Goal: Task Accomplishment & Management: Manage account settings

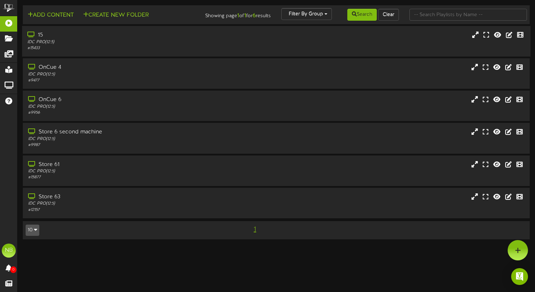
click at [98, 40] on div "IDC PRO ( 12:5 )" at bounding box center [127, 42] width 201 height 6
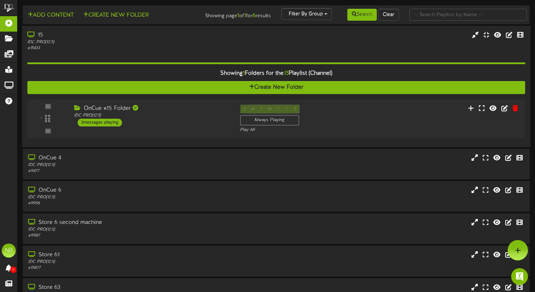
click at [131, 42] on div "IDC PRO ( 12:5 )" at bounding box center [127, 42] width 201 height 6
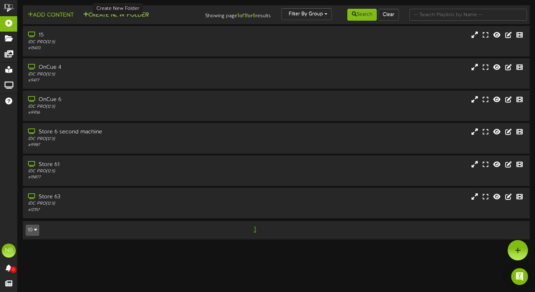
click at [144, 15] on button "Create New Folder" at bounding box center [116, 15] width 70 height 9
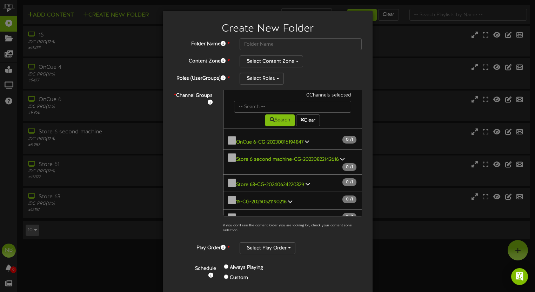
scroll to position [31, 0]
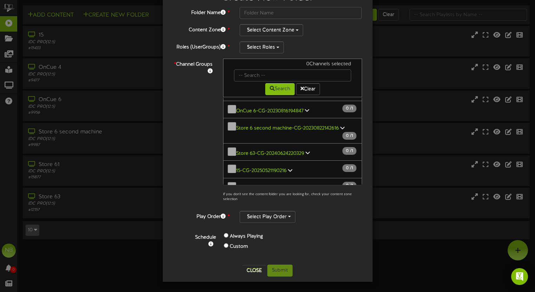
click at [288, 168] on icon at bounding box center [290, 170] width 4 height 5
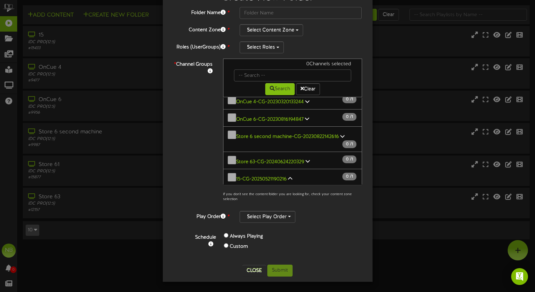
scroll to position [38, 0]
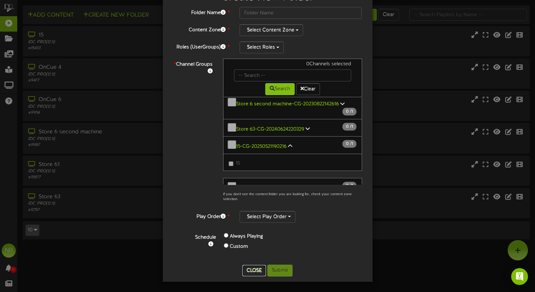
click at [264, 272] on button "Close" at bounding box center [255, 270] width 24 height 11
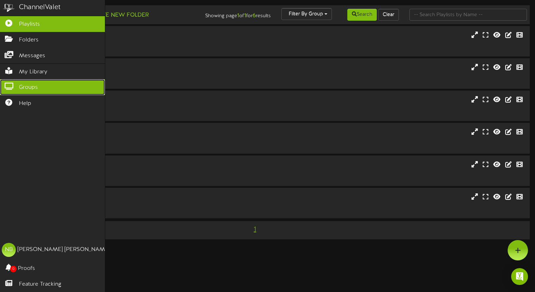
click at [29, 85] on span "Groups" at bounding box center [28, 88] width 19 height 8
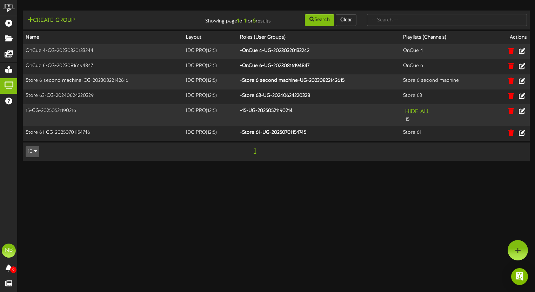
click at [293, 168] on html "ChannelValet Playlists Folders Messages My Library Groups Help NB [PERSON_NAME]…" at bounding box center [267, 84] width 535 height 168
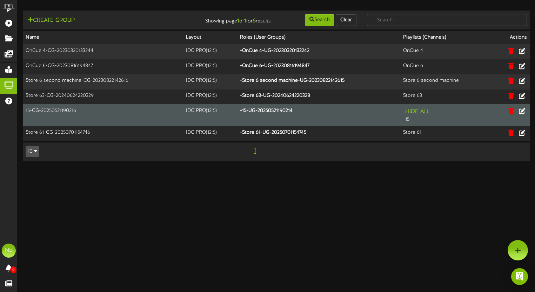
click at [409, 120] on div "Hide All - 15" at bounding box center [445, 115] width 85 height 16
click at [413, 113] on button "Hide All" at bounding box center [417, 111] width 29 height 9
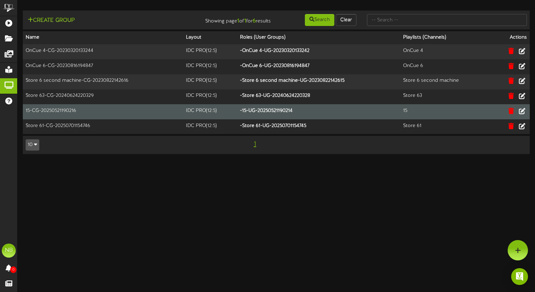
click at [248, 108] on th "- 15-UG-20250521190214" at bounding box center [318, 111] width 163 height 15
click at [525, 111] on icon at bounding box center [522, 111] width 8 height 8
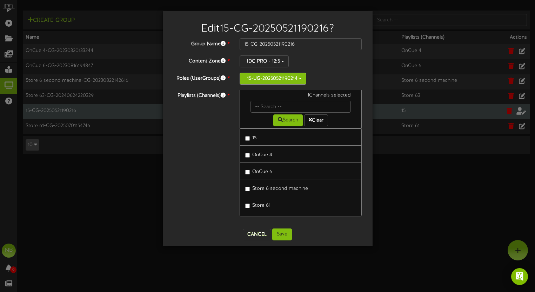
click at [283, 83] on button "15-UG-20250521190214" at bounding box center [273, 79] width 67 height 12
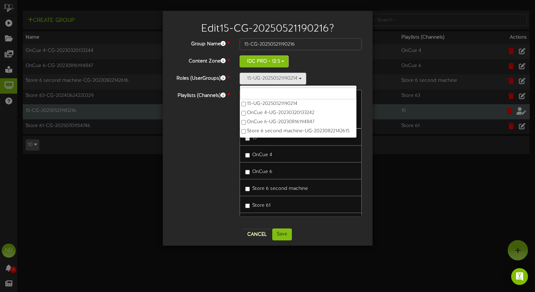
click at [275, 63] on button "IDC PRO - 12:5" at bounding box center [264, 61] width 49 height 12
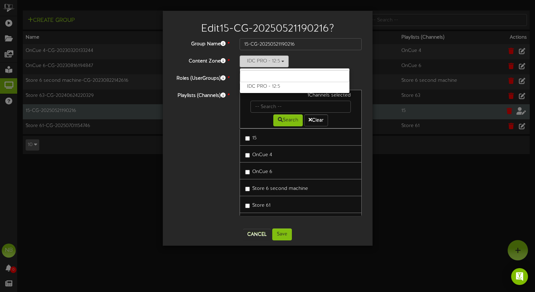
click at [279, 61] on button "IDC PRO - 12:5" at bounding box center [264, 61] width 49 height 12
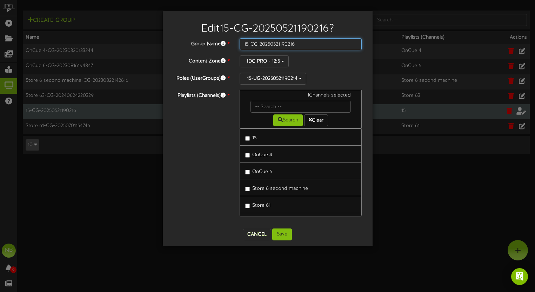
click at [277, 45] on input "15-CG-20250521190216" at bounding box center [301, 44] width 122 height 12
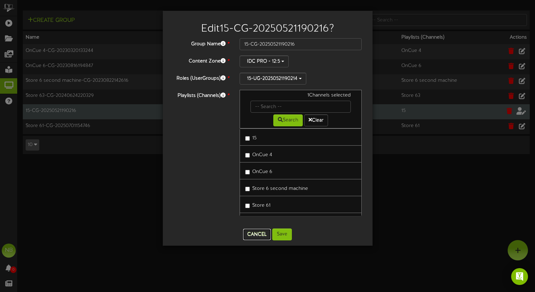
click at [253, 236] on button "Cancel" at bounding box center [257, 234] width 28 height 11
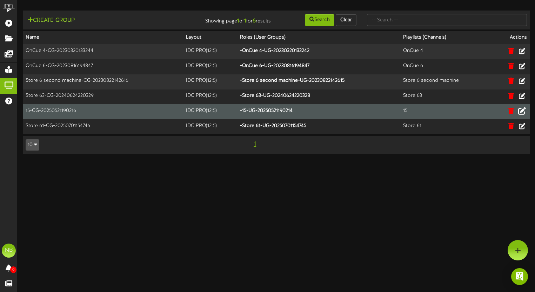
click at [253, 161] on html "ChannelValet Playlists Folders Messages My Library Groups Help NB [PERSON_NAME]…" at bounding box center [267, 80] width 535 height 161
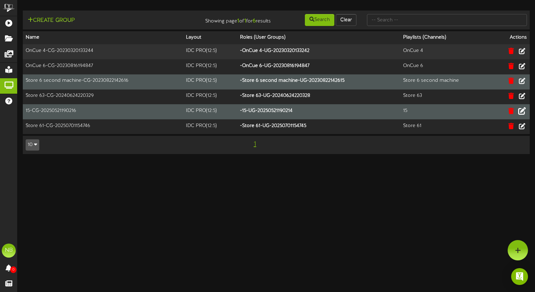
click at [294, 85] on th "- Store 6 second machine-UG-20230822142615" at bounding box center [318, 81] width 163 height 15
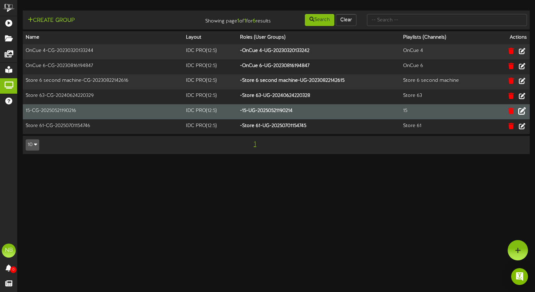
click at [181, 7] on div "Create Group Showing page 1 of 1 for 6 results Search Clear Name Layout Roles (…" at bounding box center [276, 83] width 528 height 156
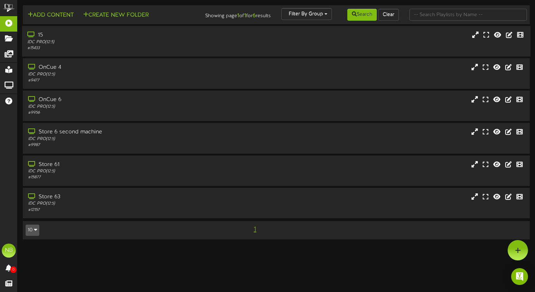
click at [178, 39] on div "15" at bounding box center [127, 35] width 201 height 8
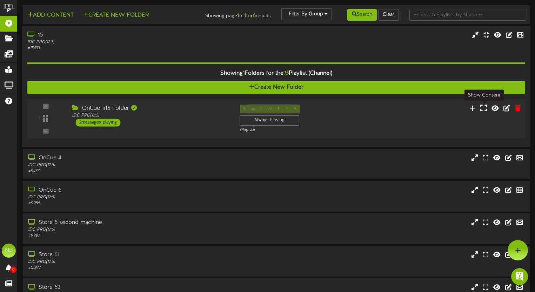
click at [484, 108] on icon at bounding box center [483, 108] width 7 height 8
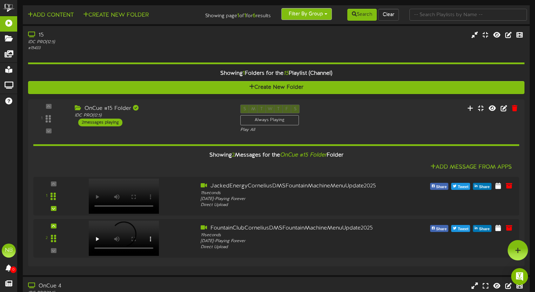
click at [292, 12] on button "Filter By Group" at bounding box center [306, 14] width 51 height 12
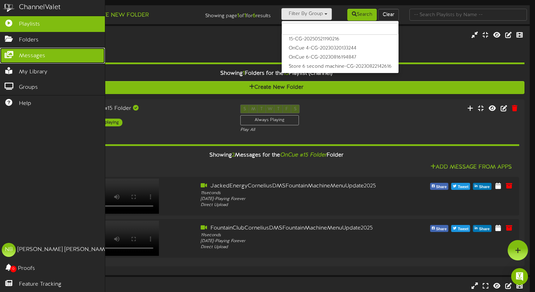
click at [49, 61] on link "Messages" at bounding box center [52, 56] width 105 height 16
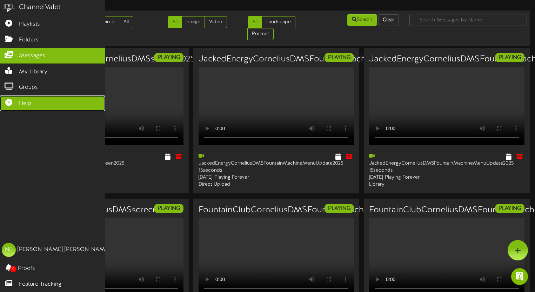
click at [42, 101] on link "Help" at bounding box center [52, 103] width 105 height 16
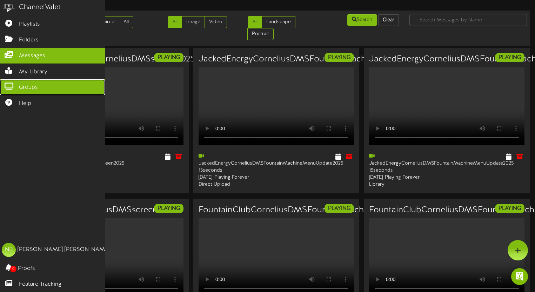
click at [34, 82] on link "Groups" at bounding box center [52, 87] width 105 height 16
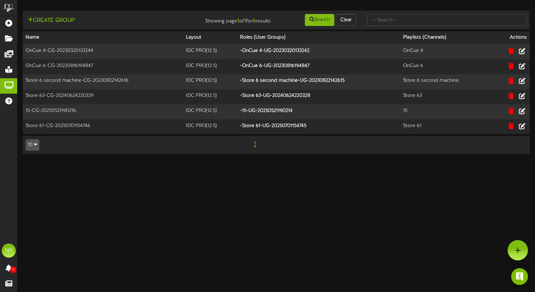
click at [194, 161] on html "ChannelValet Playlists Folders Messages My Library Groups Help NB Noah Baker 0 …" at bounding box center [267, 80] width 535 height 161
click at [522, 242] on div at bounding box center [518, 250] width 20 height 20
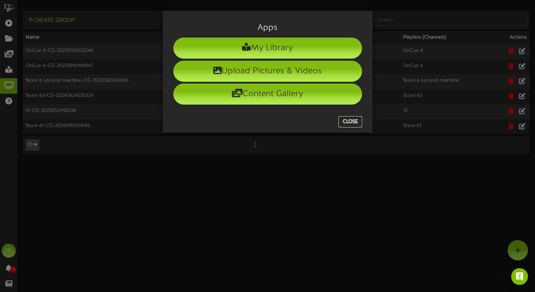
click at [354, 125] on button "Close" at bounding box center [351, 121] width 24 height 11
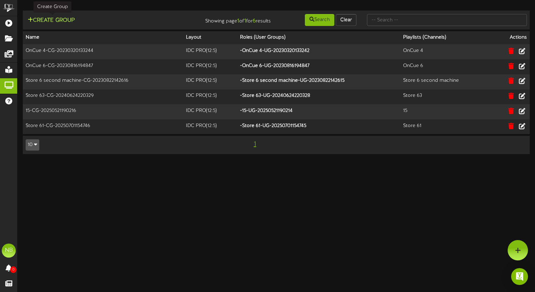
click at [54, 22] on button "Create Group" at bounding box center [51, 20] width 51 height 9
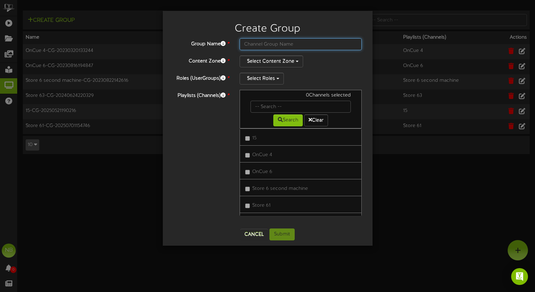
click at [274, 48] on input "text" at bounding box center [301, 44] width 122 height 12
type input "S"
type input "15 - Screen 2"
click at [270, 68] on div "Group Name * 15 - Screen 2 Content Zone * Select Content Zone Roles (UserGroups…" at bounding box center [267, 130] width 189 height 185
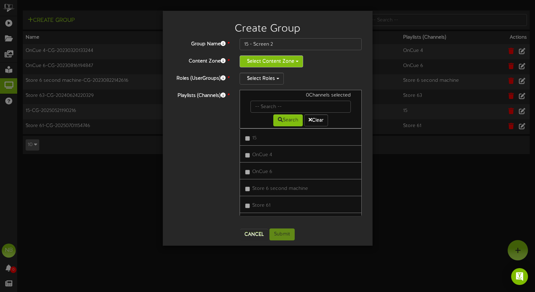
click at [273, 63] on button "Select Content Zone" at bounding box center [272, 61] width 64 height 12
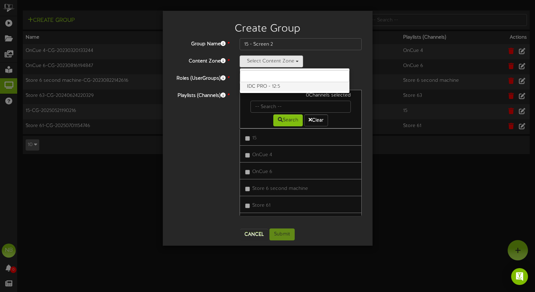
click at [278, 83] on label "IDC PRO - 12:5" at bounding box center [295, 86] width 110 height 9
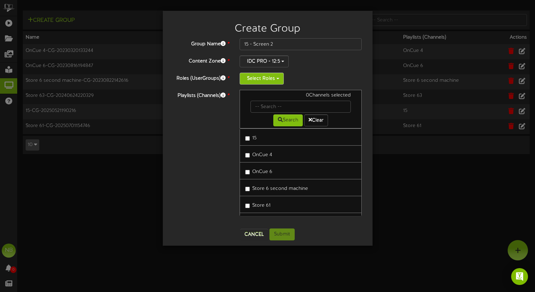
click at [272, 81] on button "Select Roles" at bounding box center [262, 79] width 44 height 12
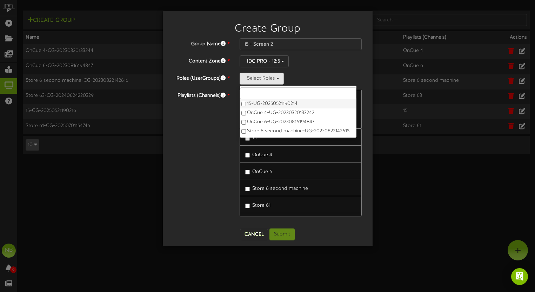
click at [286, 105] on label "15-UG-20250521190214" at bounding box center [298, 103] width 117 height 9
click at [181, 131] on div "Playlists (Channels) * 0 Channels selected Search Clear 15 OnCue 4 OnCue 6" at bounding box center [267, 156] width 199 height 133
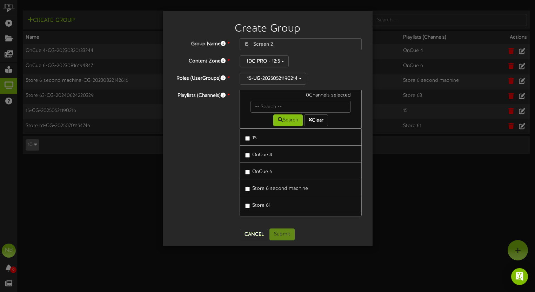
click at [245, 137] on link "15" at bounding box center [301, 136] width 122 height 17
click at [293, 236] on button "Submit" at bounding box center [282, 234] width 25 height 12
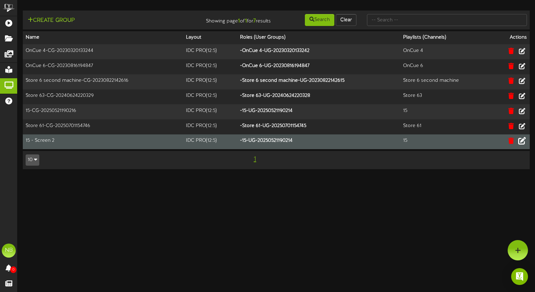
click at [520, 142] on icon at bounding box center [522, 141] width 8 height 8
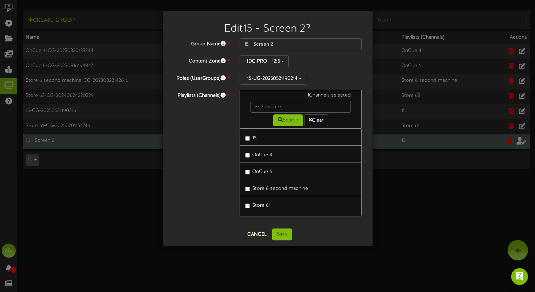
click at [253, 137] on label "15" at bounding box center [250, 136] width 11 height 9
click at [267, 233] on button "Cancel" at bounding box center [257, 234] width 28 height 11
